Goal: Transaction & Acquisition: Purchase product/service

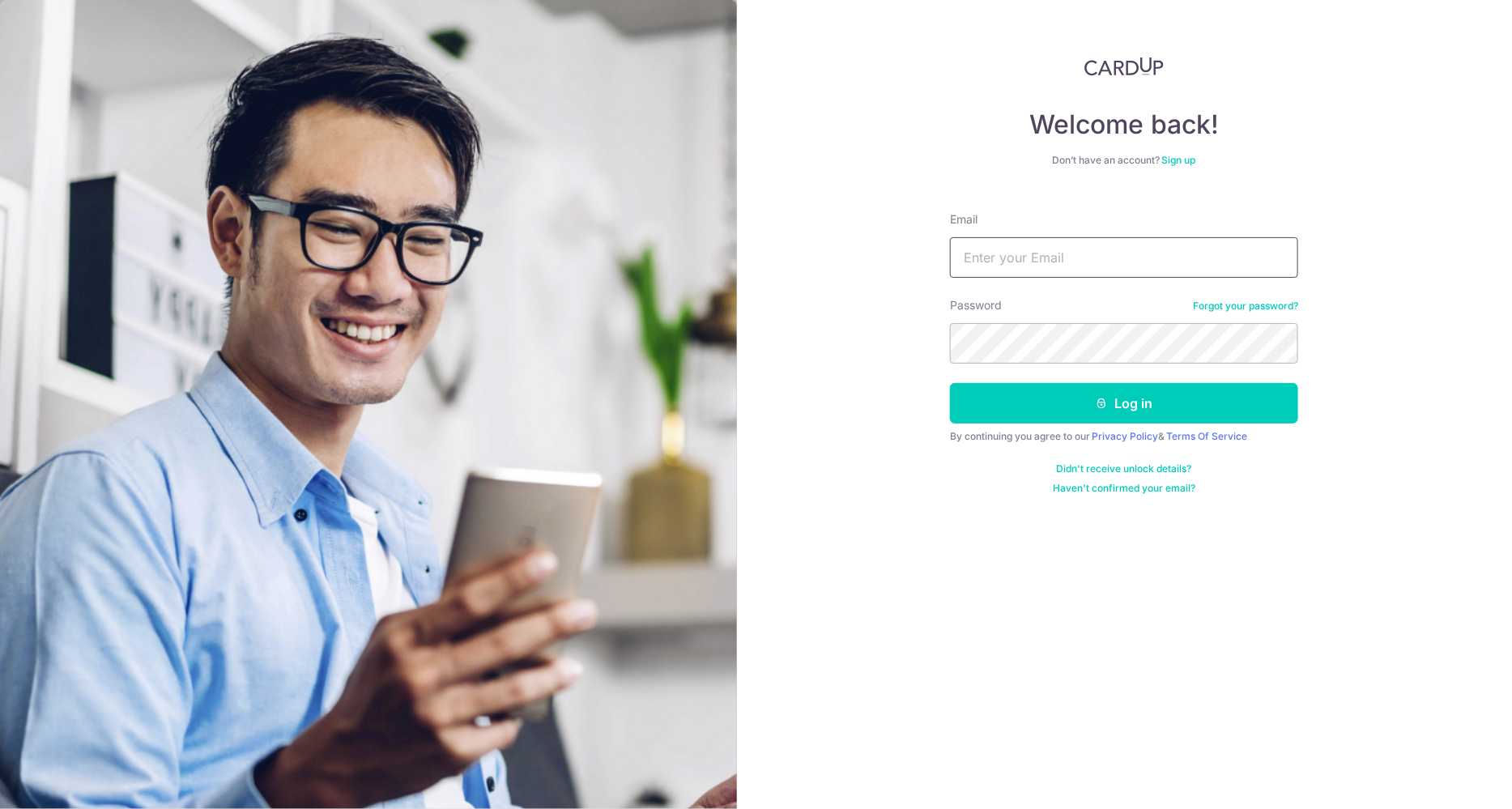
type input "[EMAIL_ADDRESS][DOMAIN_NAME]"
click at [1066, 392] on button "Log in" at bounding box center [1124, 404] width 349 height 41
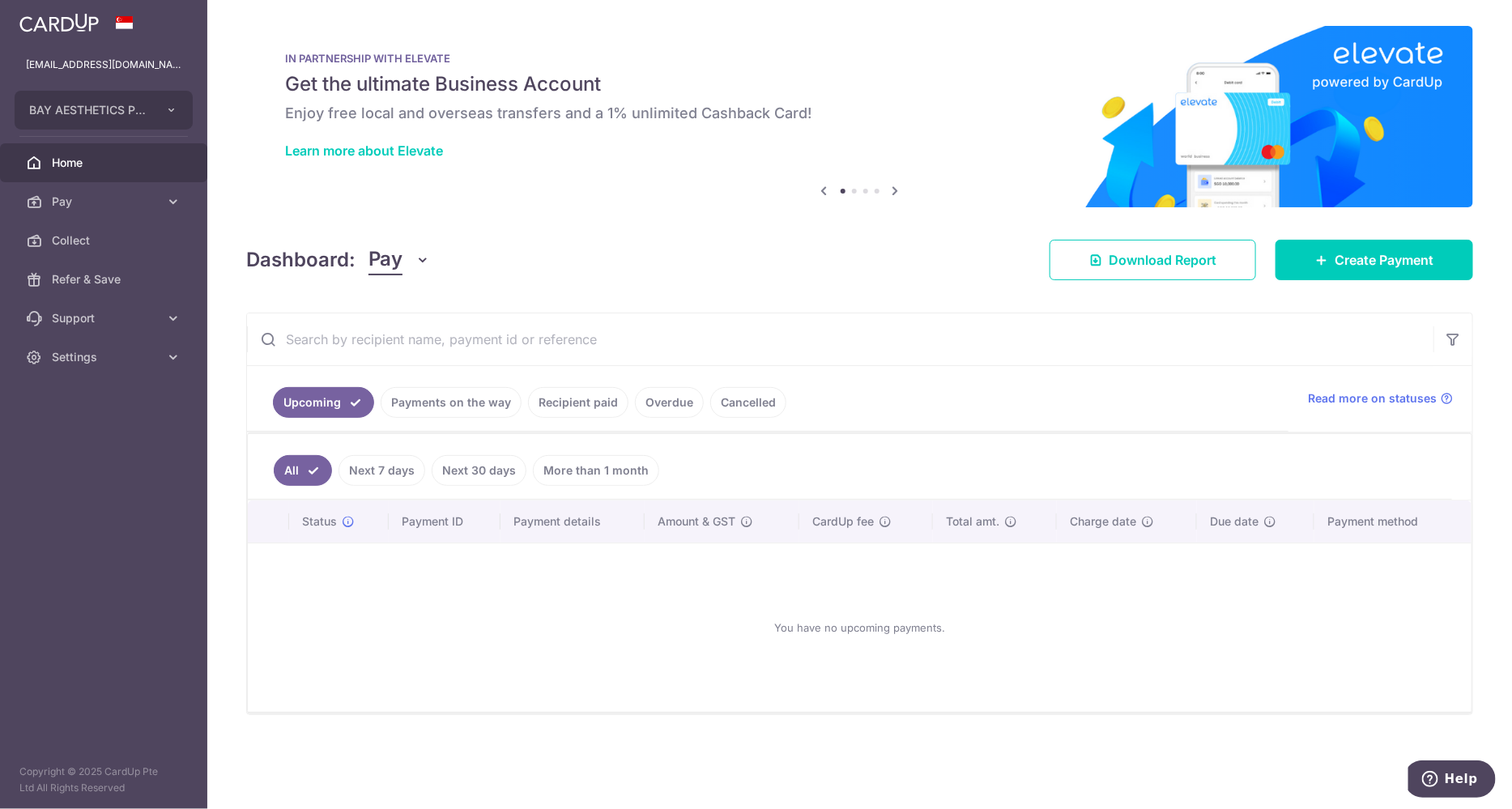
click at [437, 474] on link "Next 30 days" at bounding box center [479, 470] width 95 height 31
click at [591, 407] on link "Recipient paid" at bounding box center [578, 402] width 101 height 31
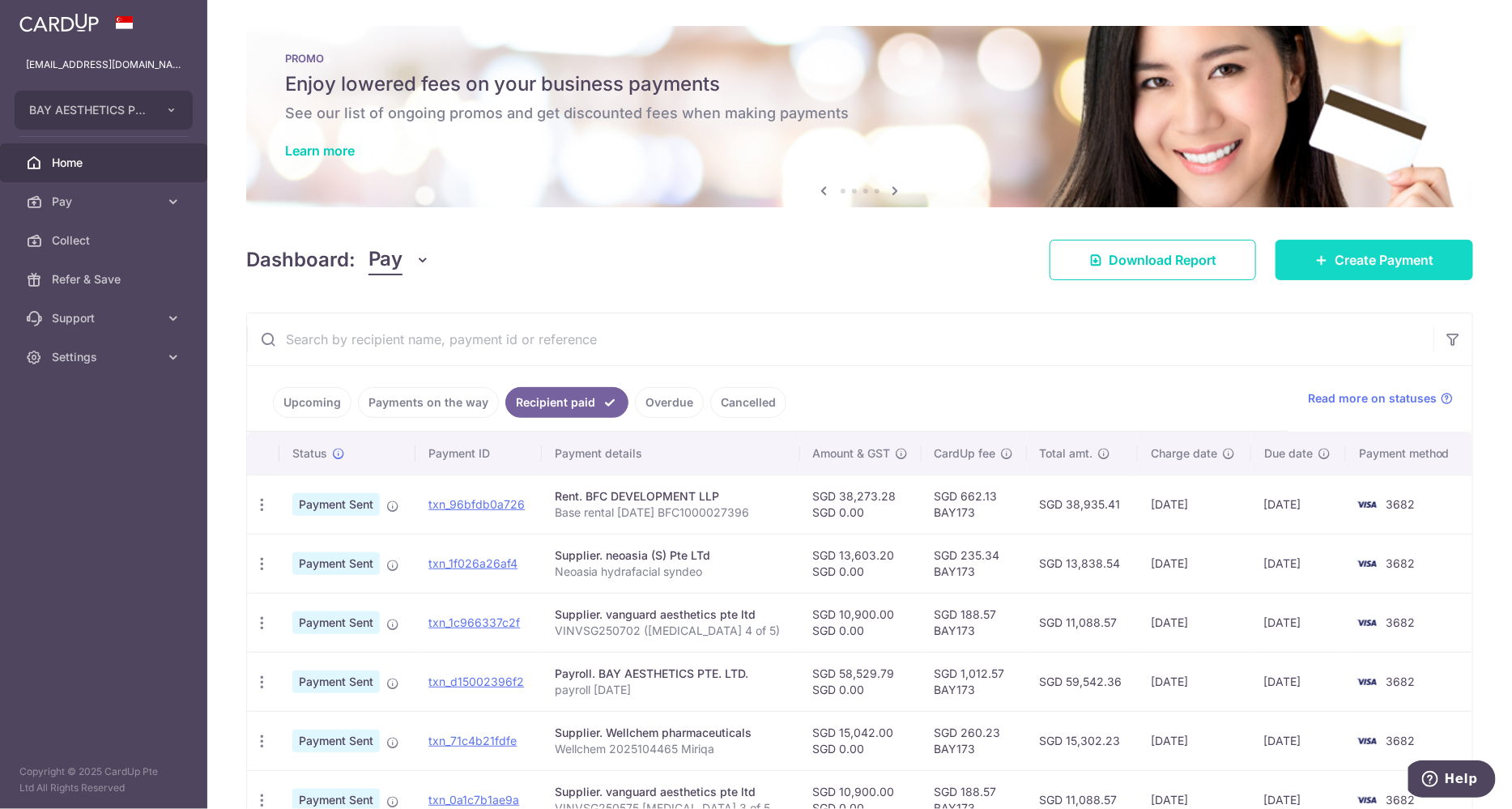
click at [1314, 249] on link "Create Payment" at bounding box center [1374, 260] width 197 height 41
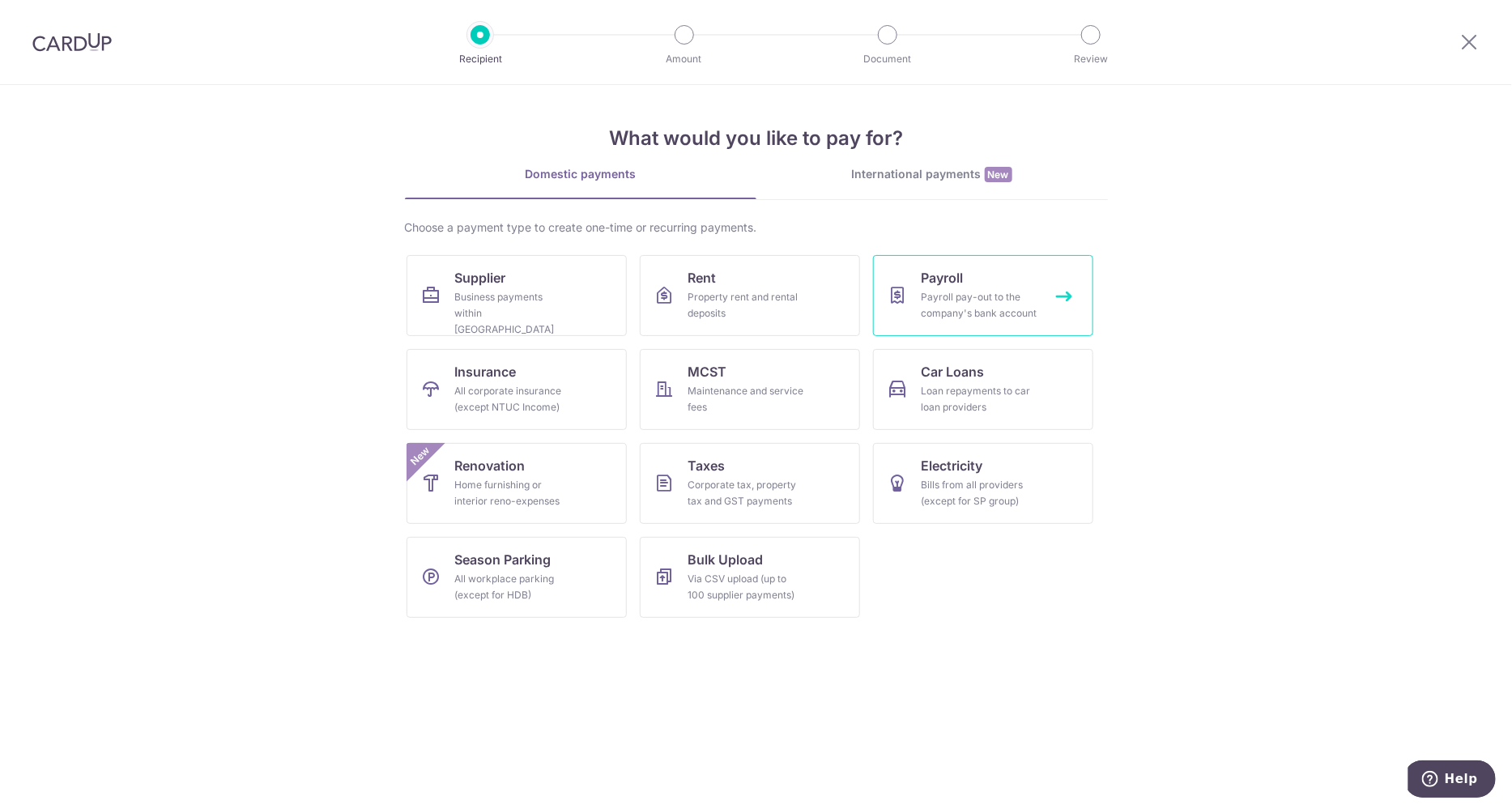
click at [981, 299] on div "Payroll pay-out to the company's bank account" at bounding box center [979, 305] width 117 height 32
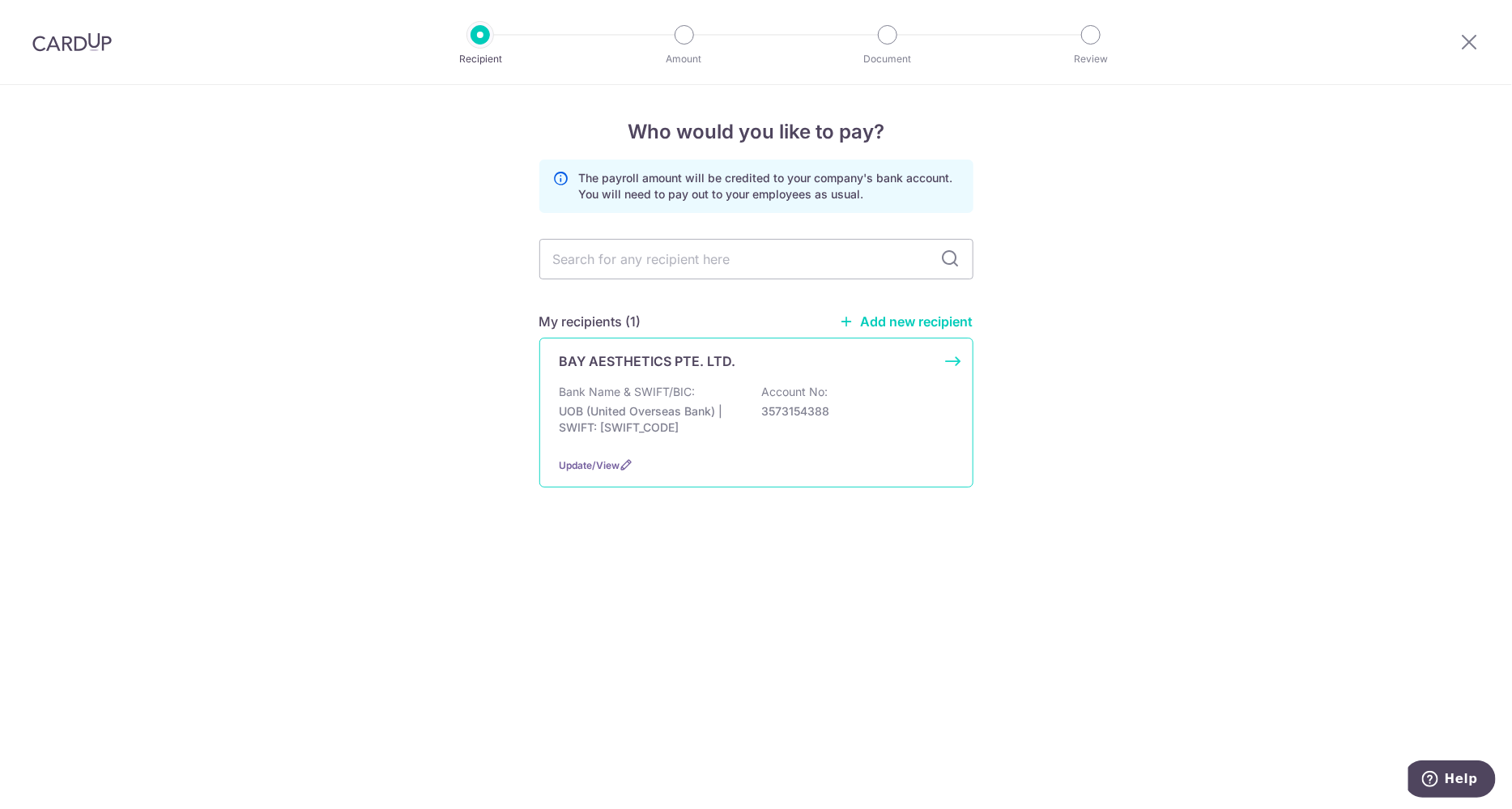
click at [688, 376] on div "BAY AESTHETICS PTE. LTD. Bank Name & SWIFT/BIC: UOB (United Overseas Bank) | SW…" at bounding box center [756, 413] width 434 height 149
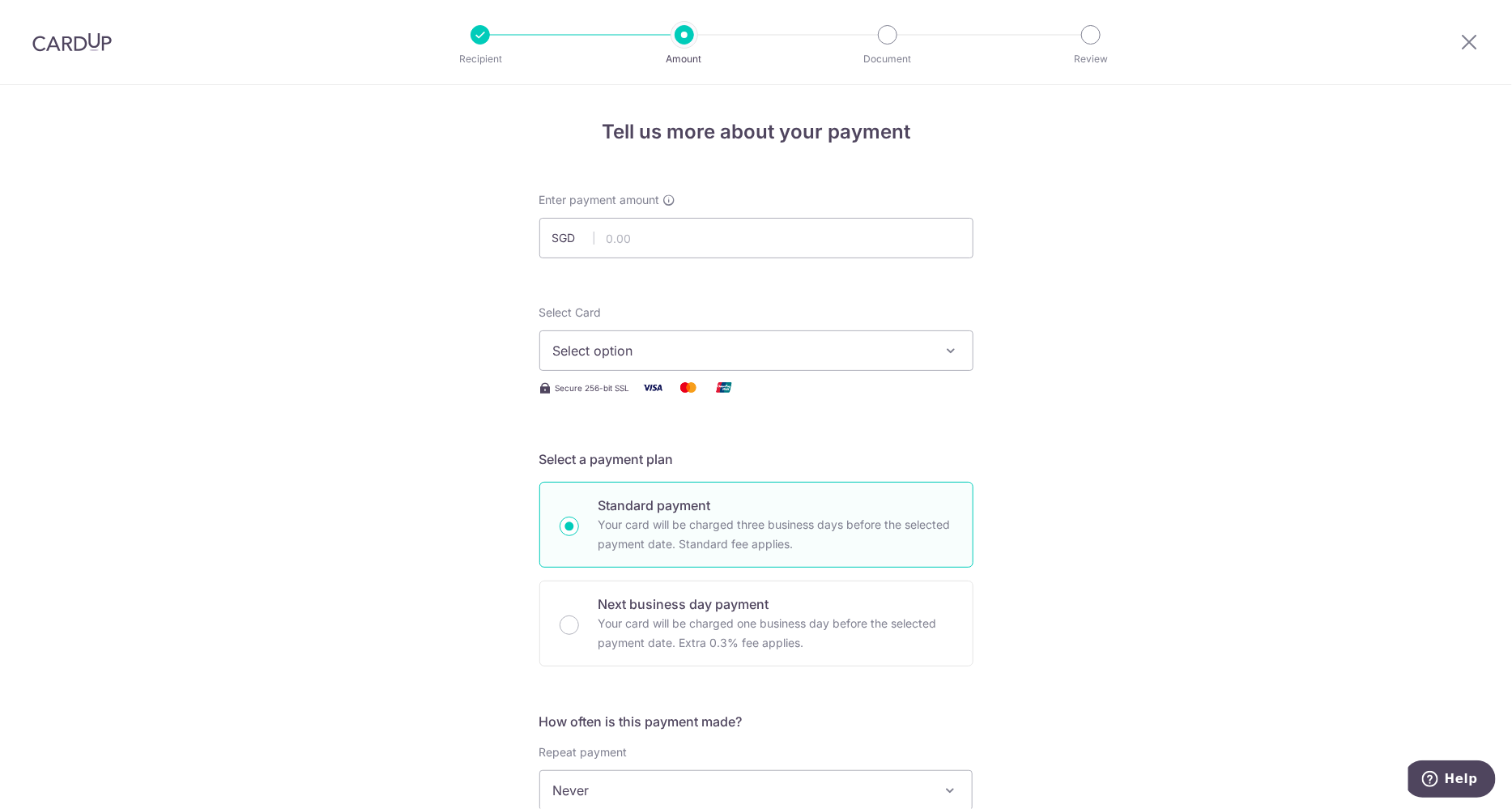
click at [673, 236] on input "text" at bounding box center [756, 238] width 434 height 41
paste input "54798.30"
type input "54,798.30"
click at [684, 342] on span "Select option" at bounding box center [742, 350] width 377 height 20
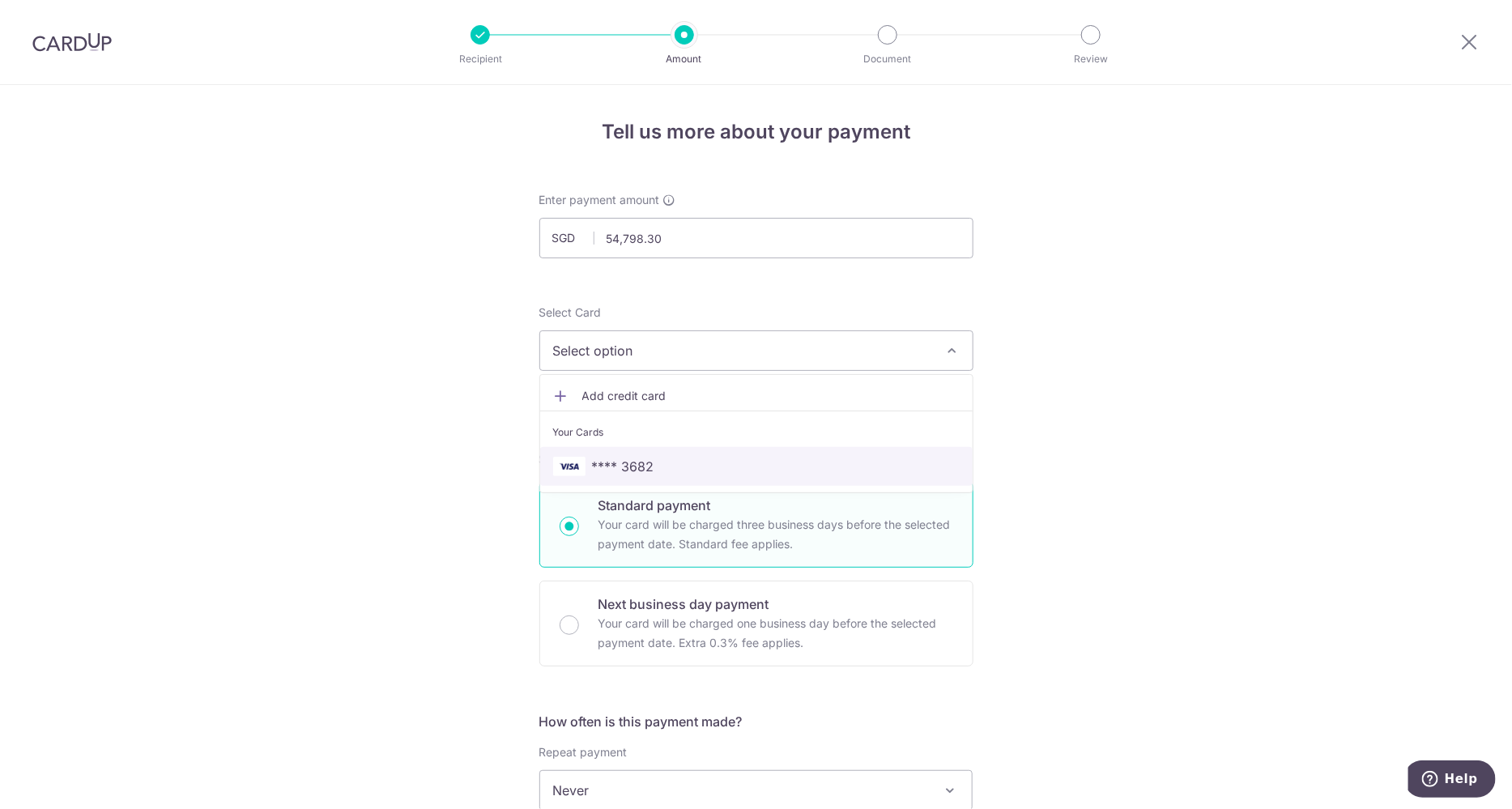
click at [704, 450] on link "**** 3682" at bounding box center [756, 467] width 432 height 39
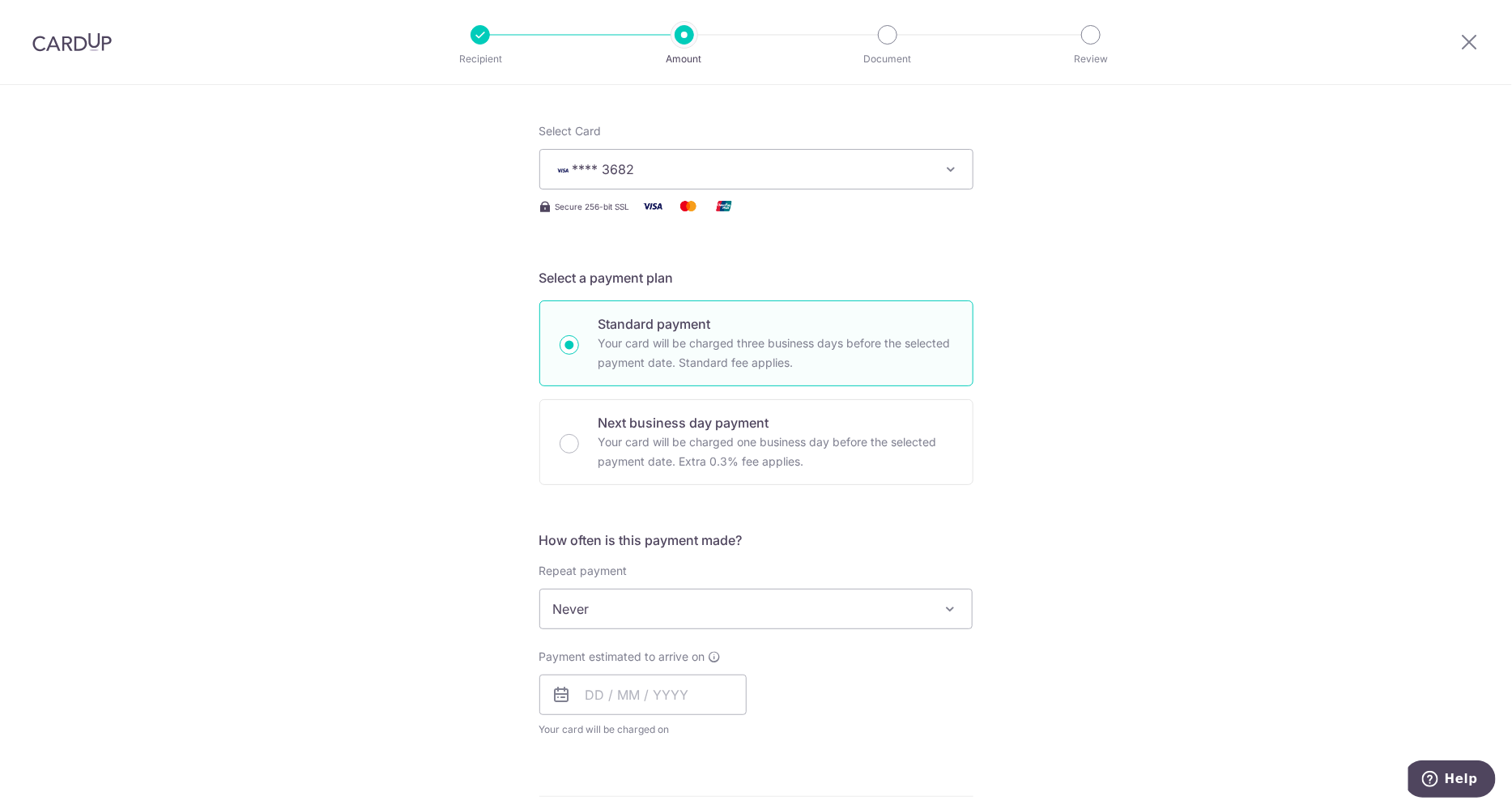
scroll to position [181, 0]
click at [634, 708] on input "text" at bounding box center [642, 694] width 207 height 41
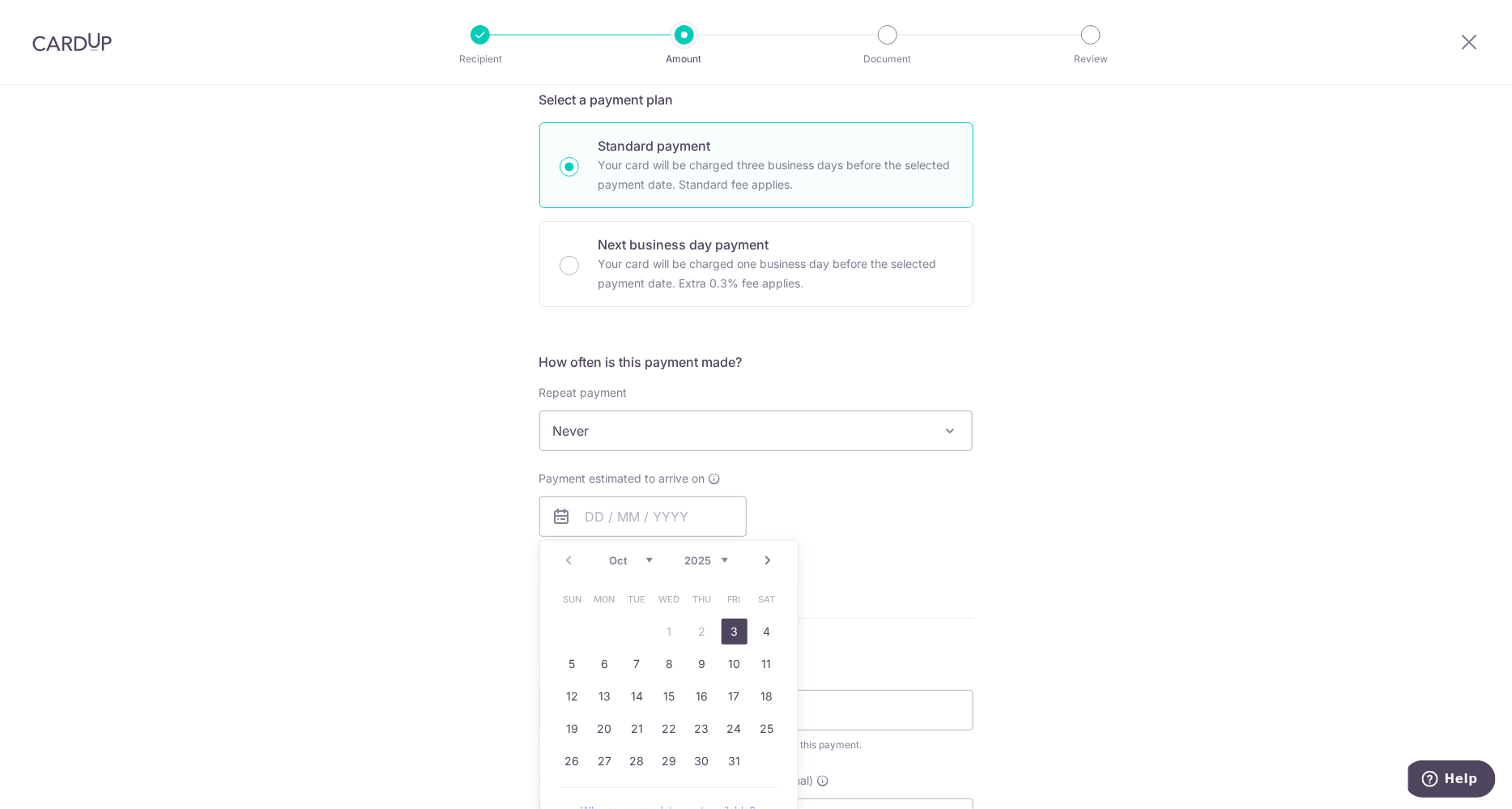
click at [728, 641] on link "3" at bounding box center [734, 631] width 26 height 26
type input "03/10/2025"
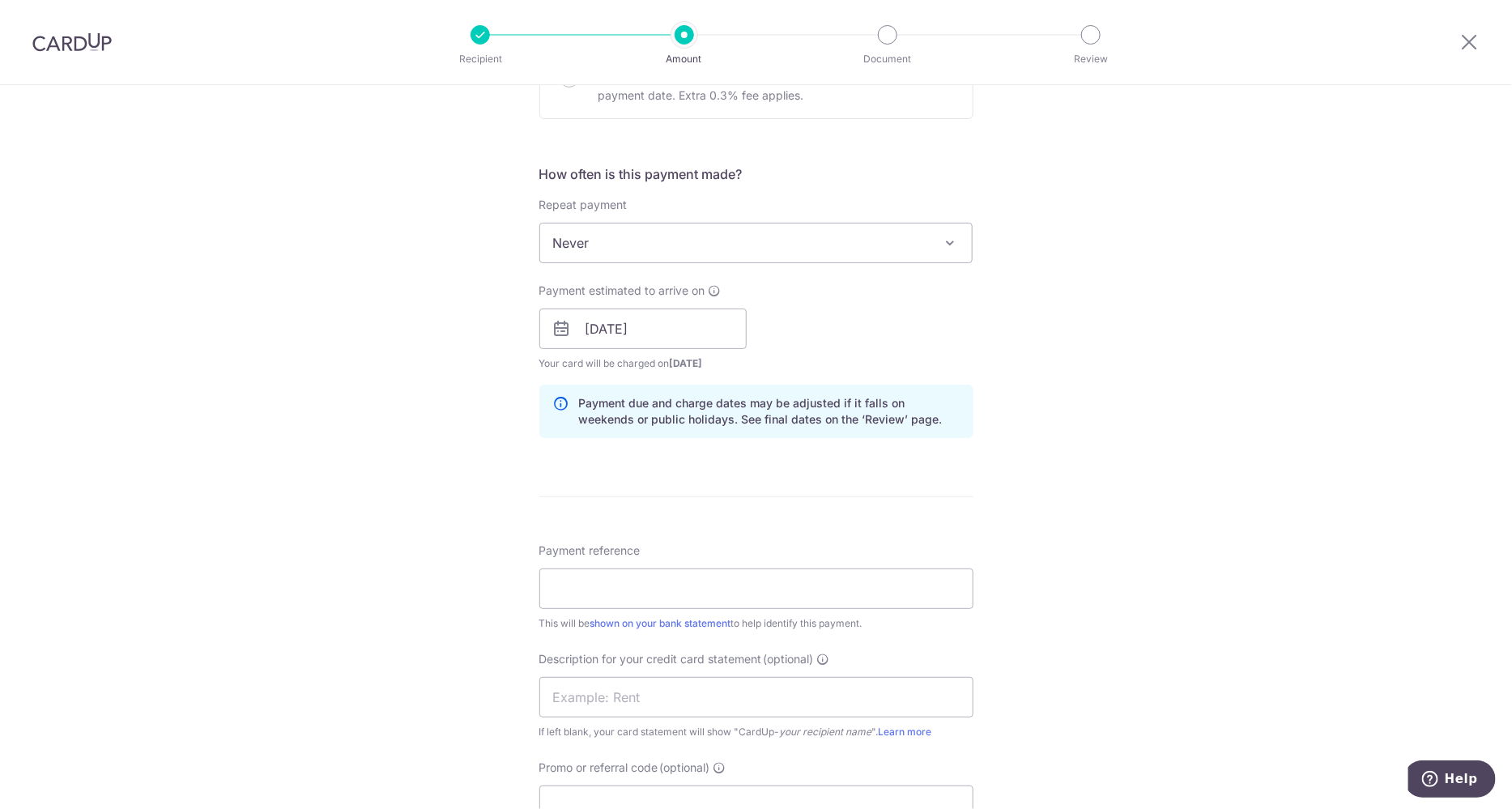
scroll to position [551, 0]
click at [886, 557] on div "Payment reference This will be shown on your bank statement to help identify th…" at bounding box center [756, 582] width 434 height 89
click at [882, 580] on input "Payment reference" at bounding box center [756, 585] width 434 height 41
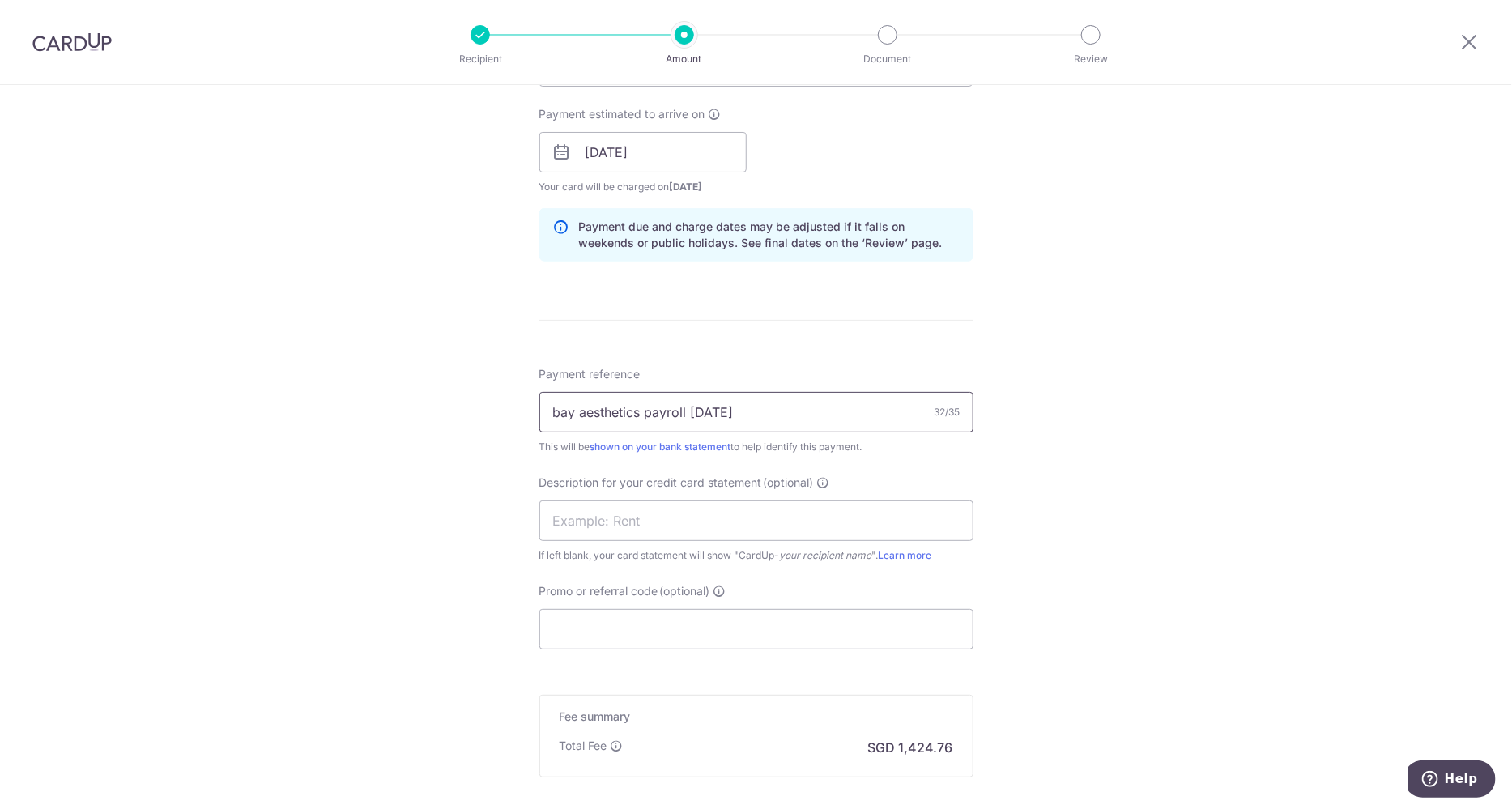
scroll to position [725, 0]
type input "bay aesthetics payroll sept 2025"
click at [637, 515] on input "text" at bounding box center [756, 519] width 434 height 41
paste input "bay aesthetics"
type input "b"
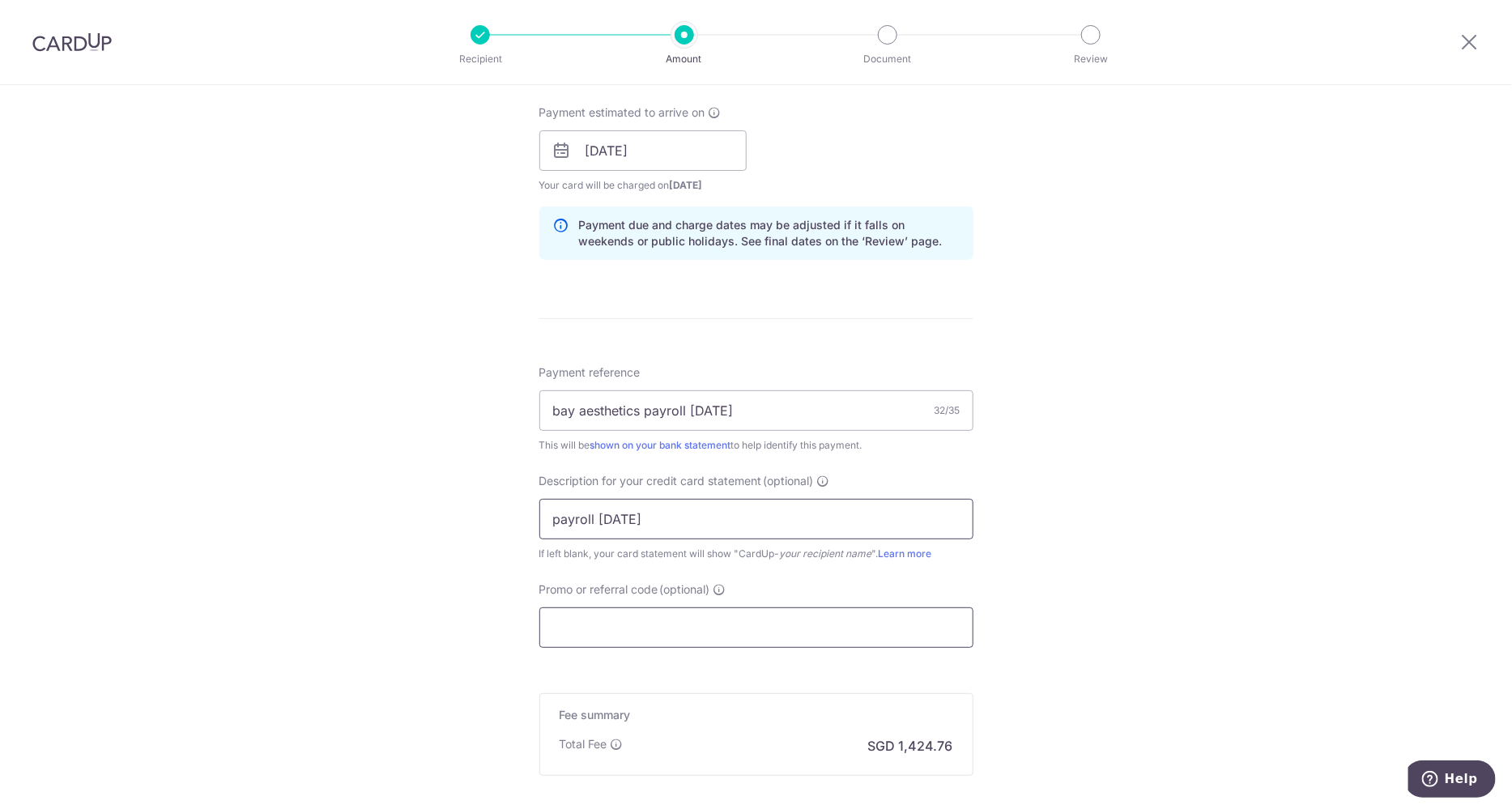
type input "payroll sept 25"
click at [636, 612] on input "b" at bounding box center [756, 628] width 434 height 41
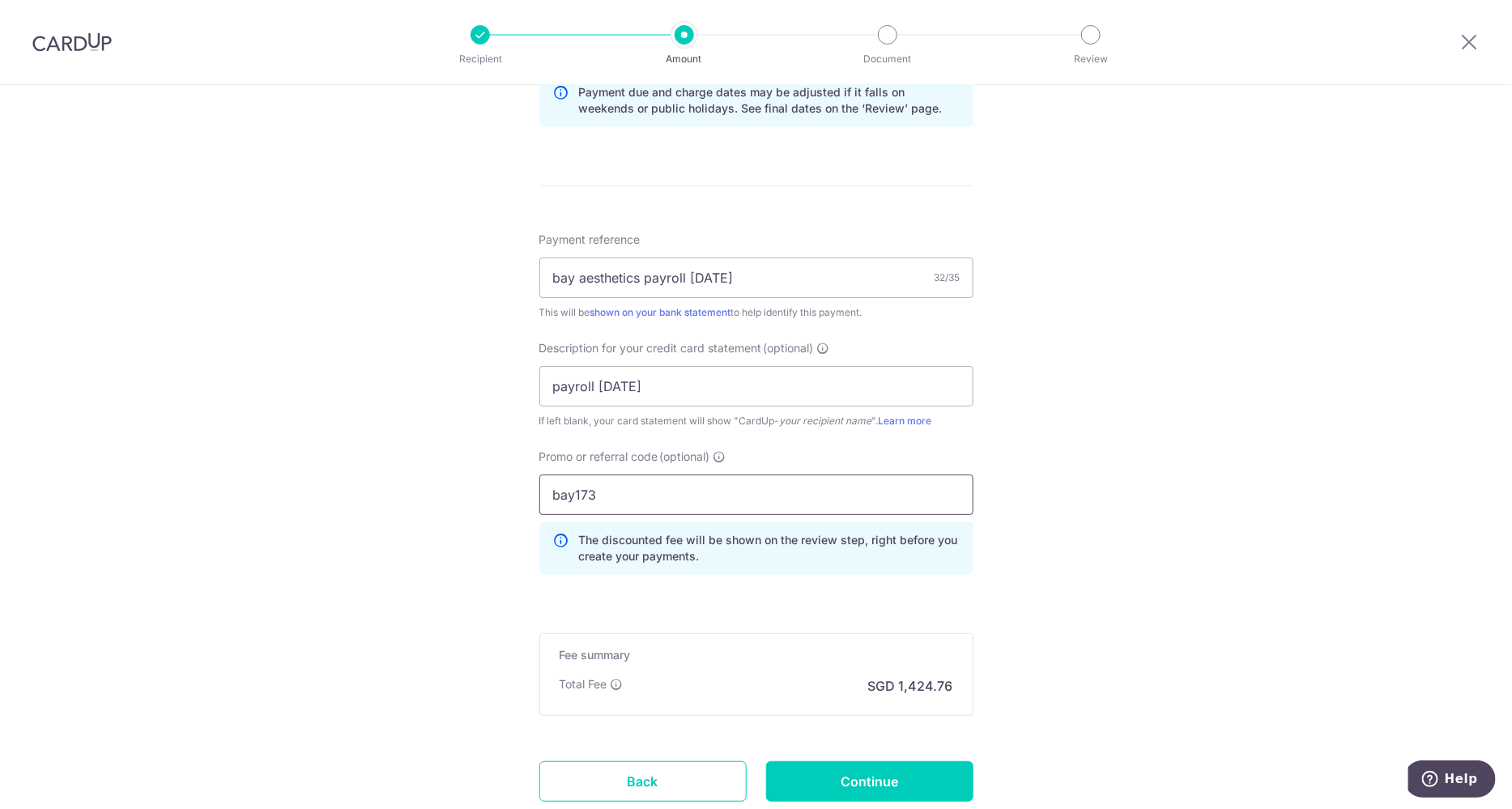
scroll to position [859, 0]
type input "bay173"
click at [863, 763] on input "Continue" at bounding box center [869, 781] width 207 height 41
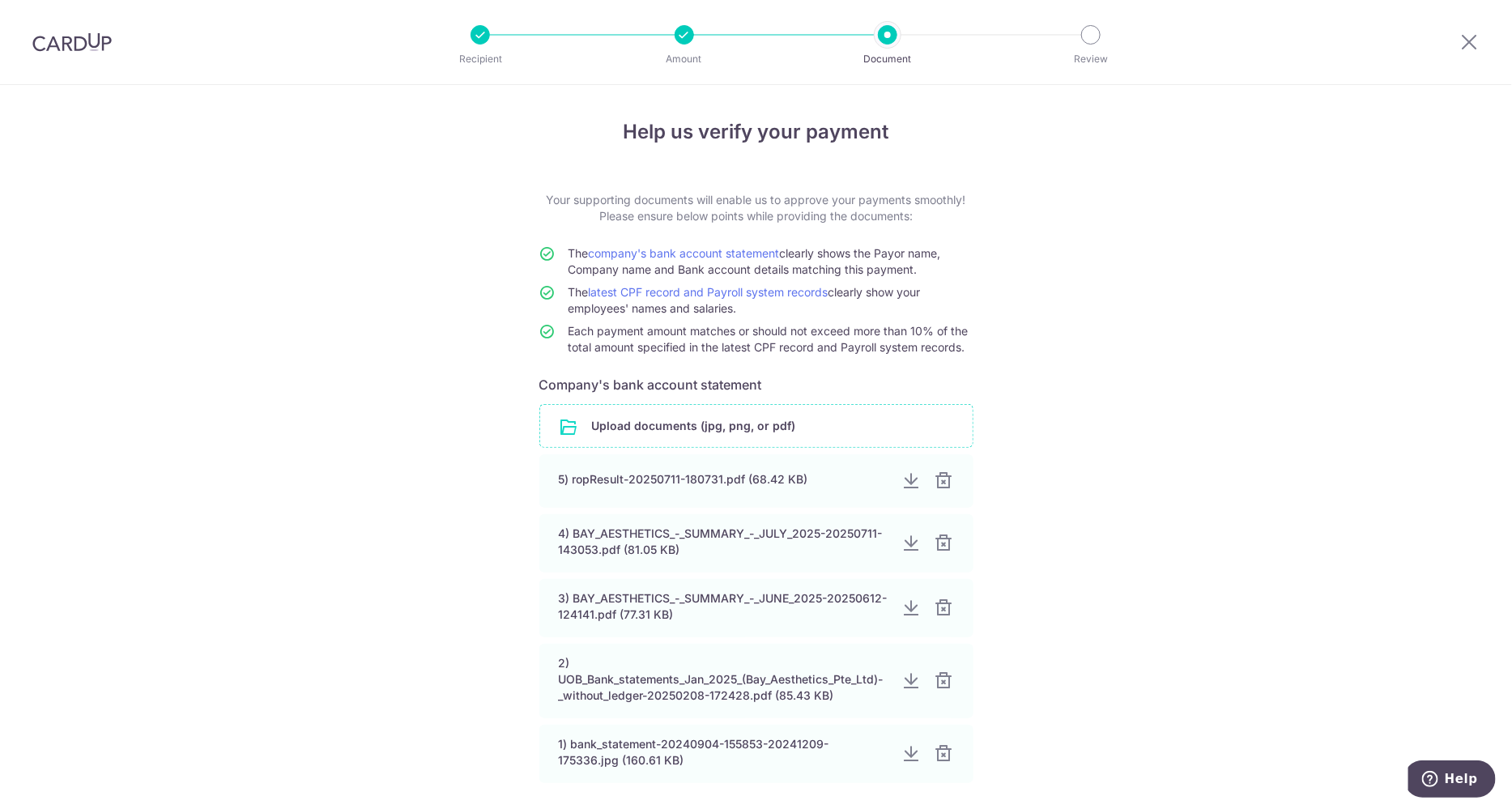
click at [734, 426] on input "file" at bounding box center [756, 425] width 432 height 42
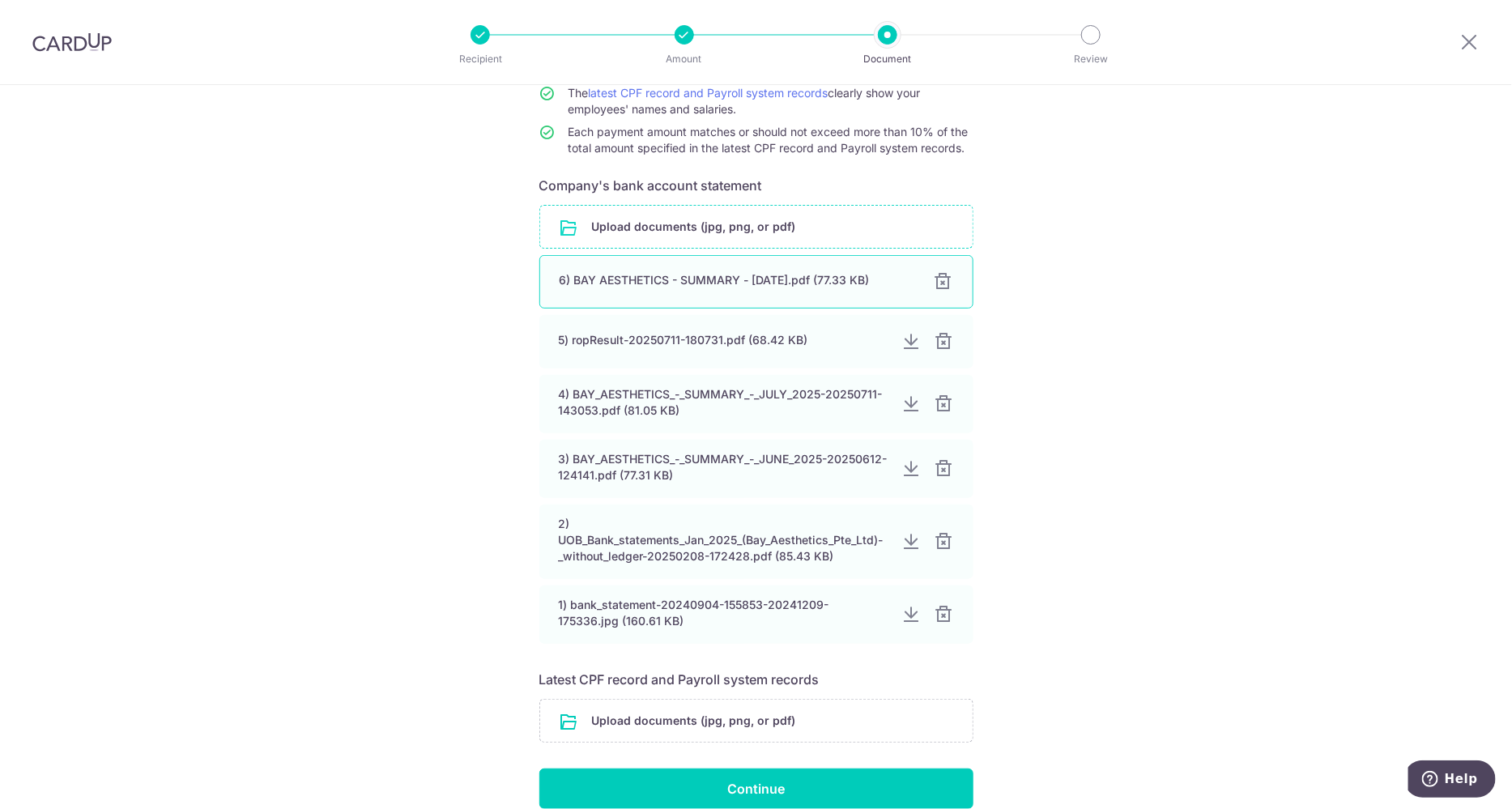
scroll to position [220, 0]
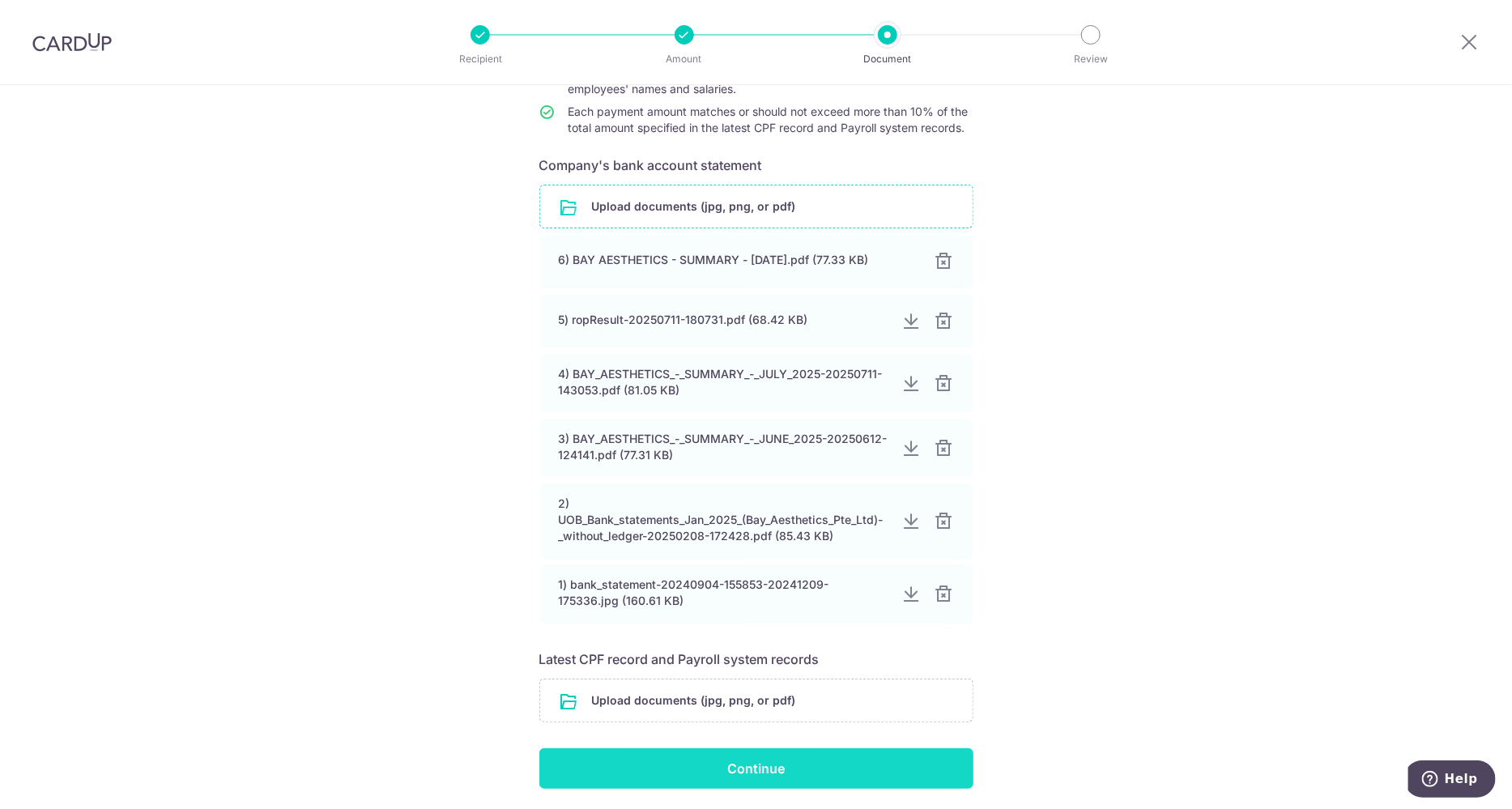
click at [822, 766] on input "Continue" at bounding box center [756, 768] width 434 height 41
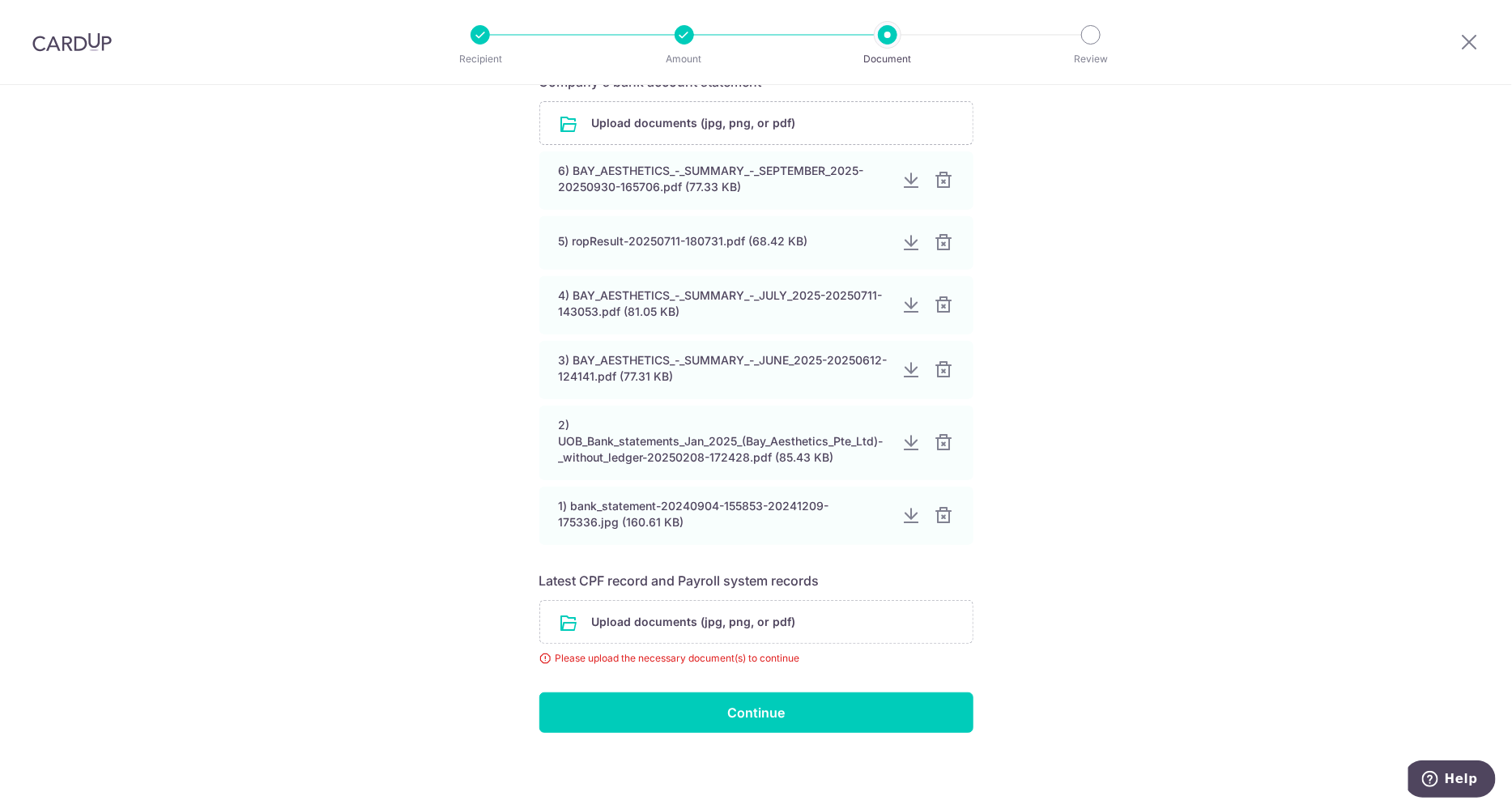
scroll to position [301, 0]
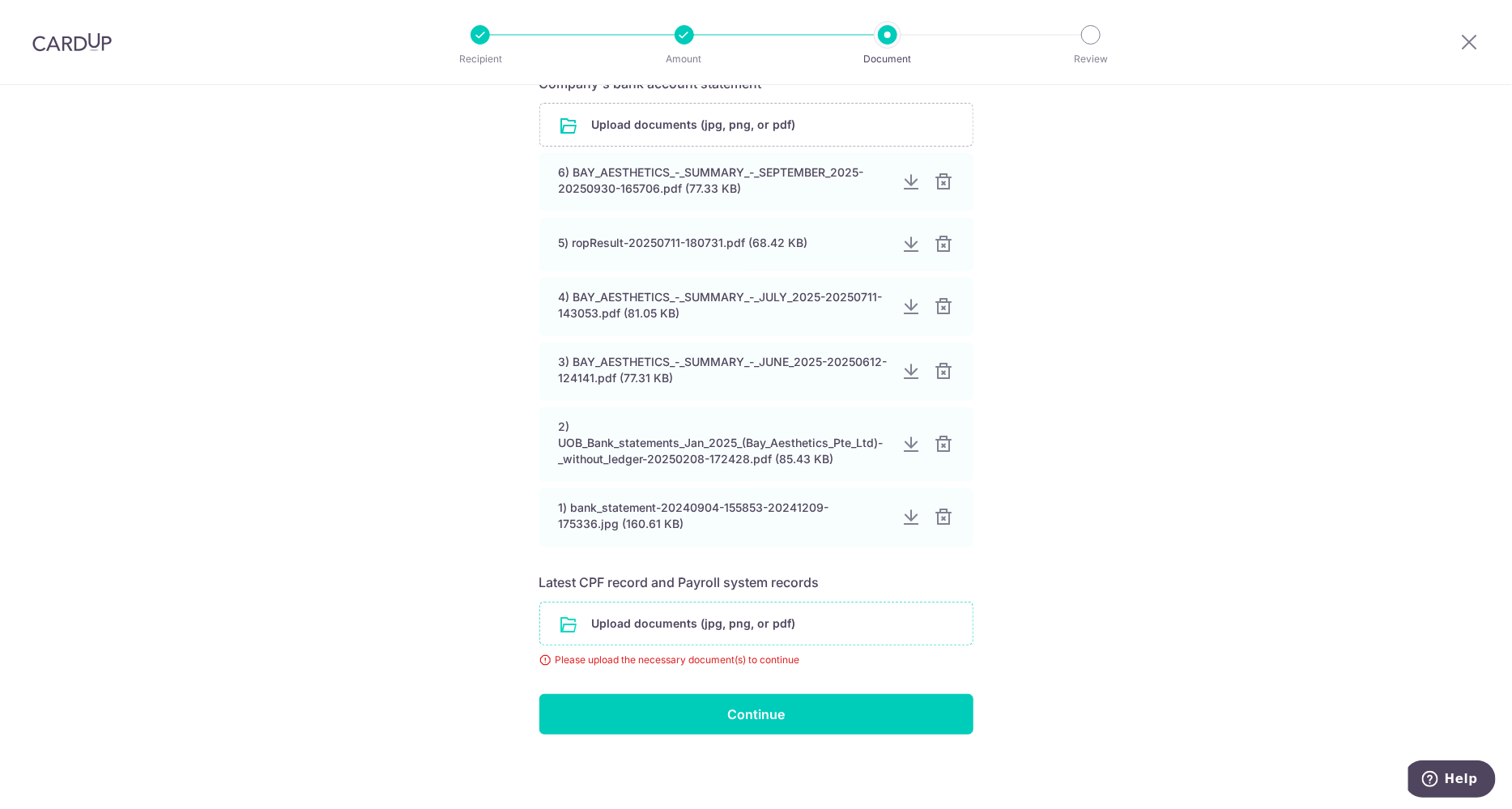
click at [738, 624] on input "file" at bounding box center [756, 622] width 432 height 42
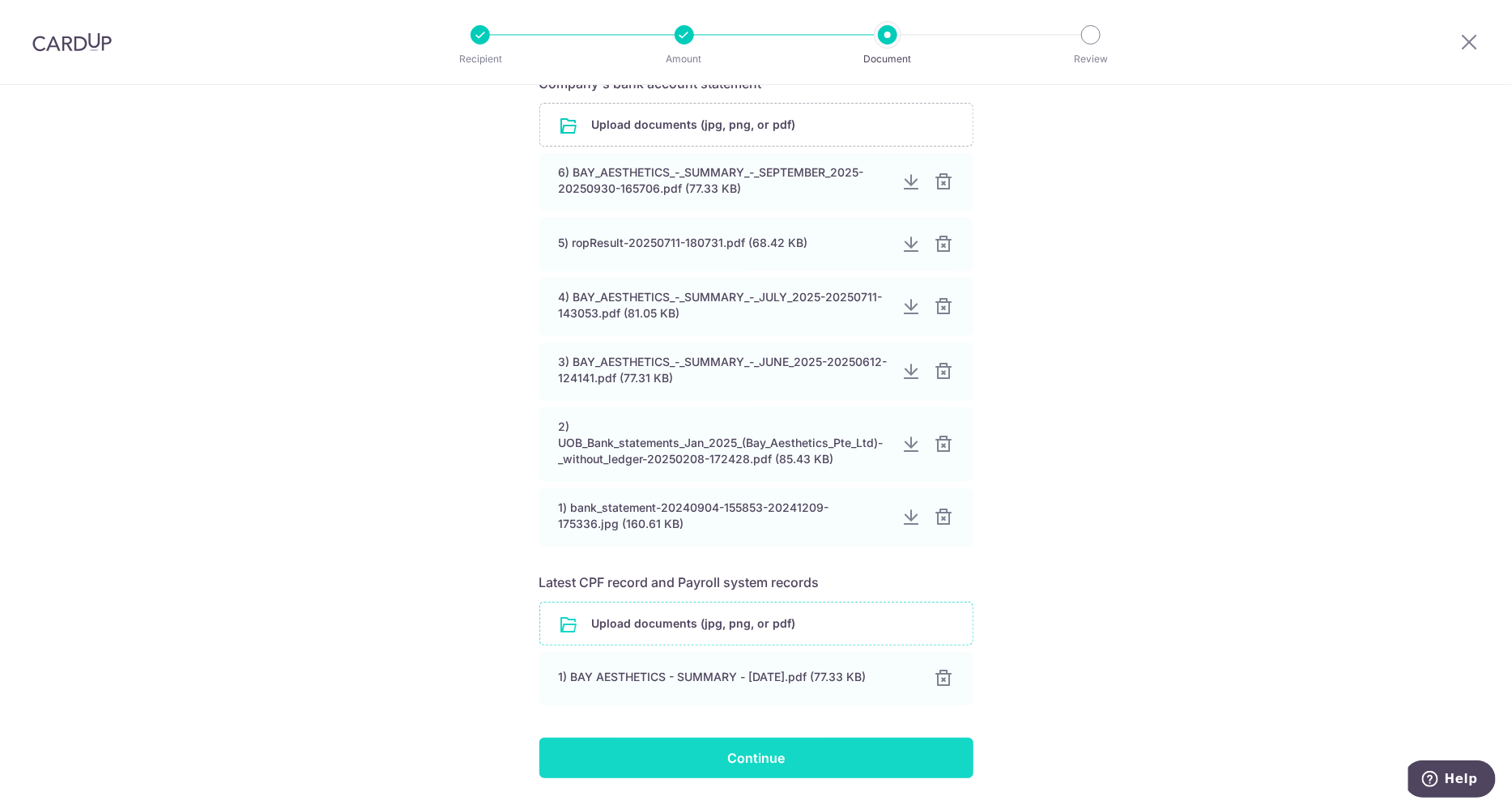
click at [703, 767] on input "Continue" at bounding box center [756, 757] width 434 height 41
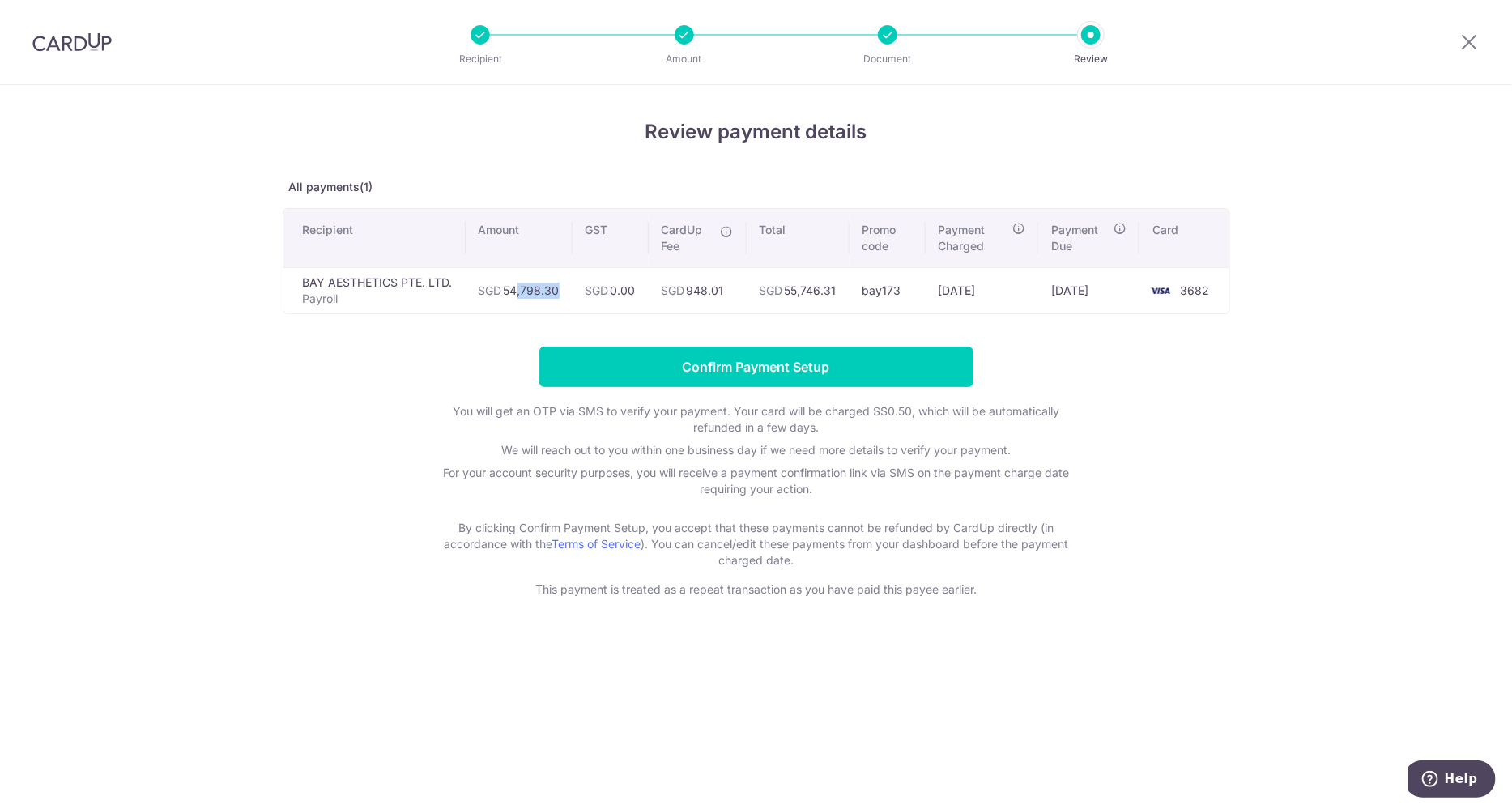
drag, startPoint x: 575, startPoint y: 287, endPoint x: 509, endPoint y: 293, distance: 66.3
click at [509, 293] on tr "BAY AESTHETICS PTE. LTD. Payroll SGD 54,798.30 SGD 0.00 SGD 948.01 SGD 55,746.3…" at bounding box center [756, 290] width 945 height 46
copy tr "54,798.30"
drag, startPoint x: 732, startPoint y: 292, endPoint x: 701, endPoint y: 293, distance: 31.0
click at [701, 293] on td "SGD 948.01" at bounding box center [697, 290] width 98 height 46
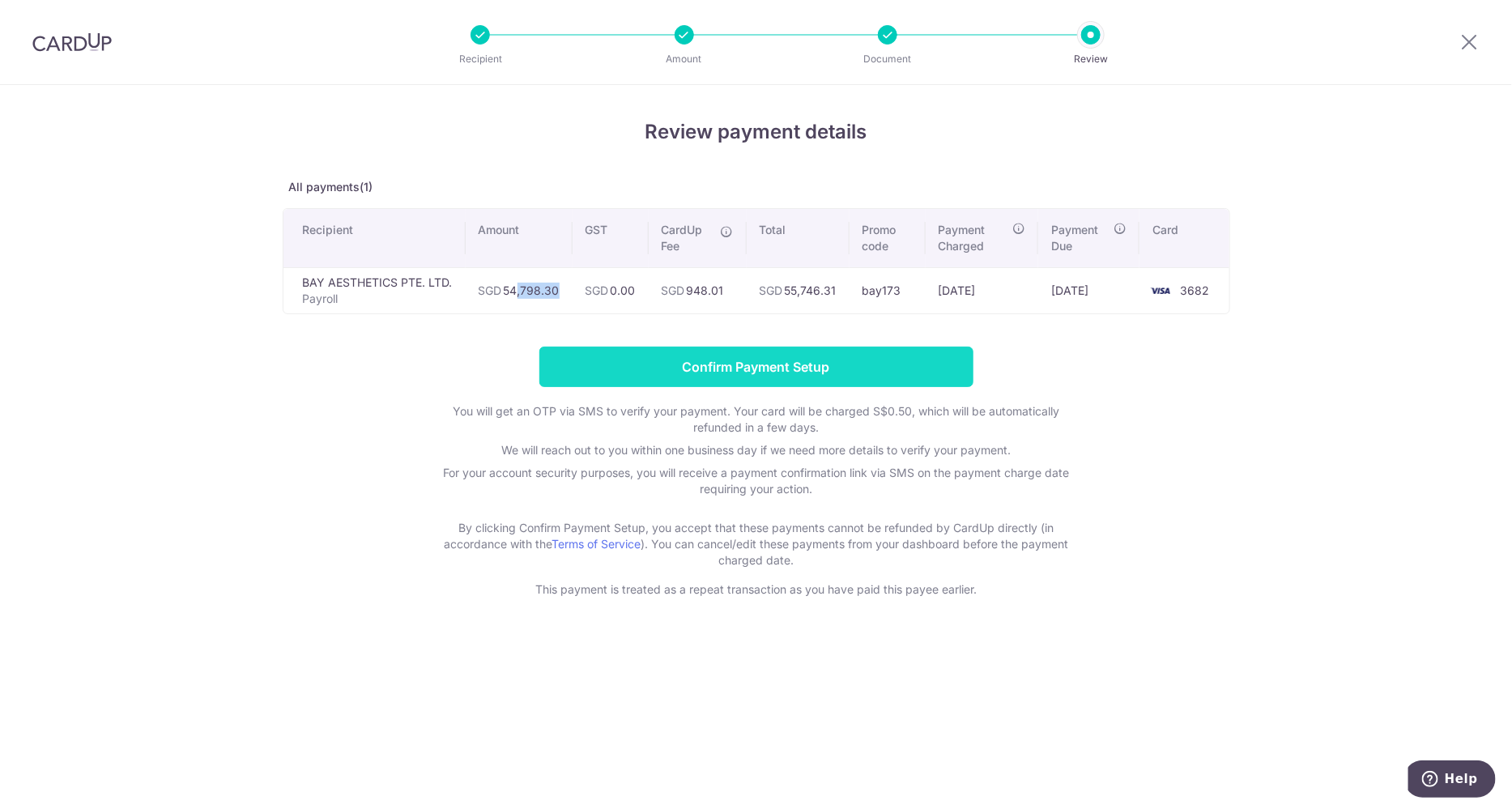
click at [781, 382] on input "Confirm Payment Setup" at bounding box center [756, 367] width 434 height 41
